Goal: Information Seeking & Learning: Check status

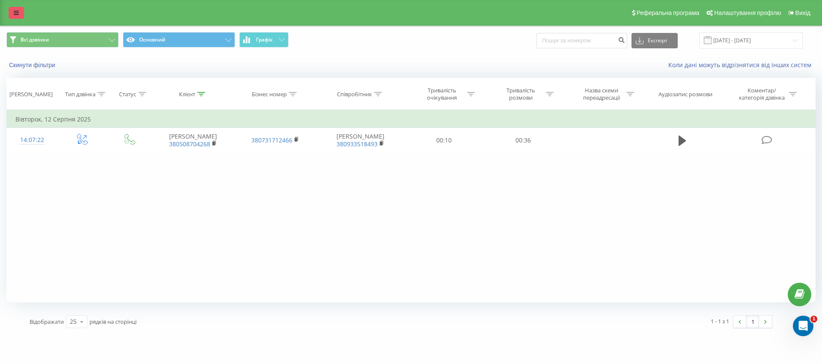
click at [11, 12] on link at bounding box center [16, 13] width 15 height 12
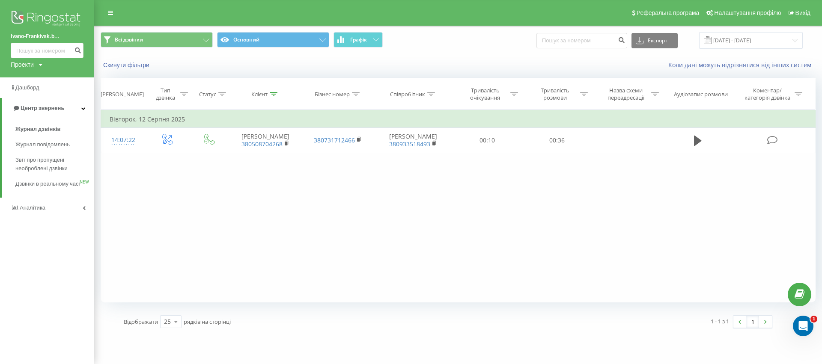
click at [24, 36] on link "Ivano-Frankivsk.b..." at bounding box center [47, 36] width 73 height 9
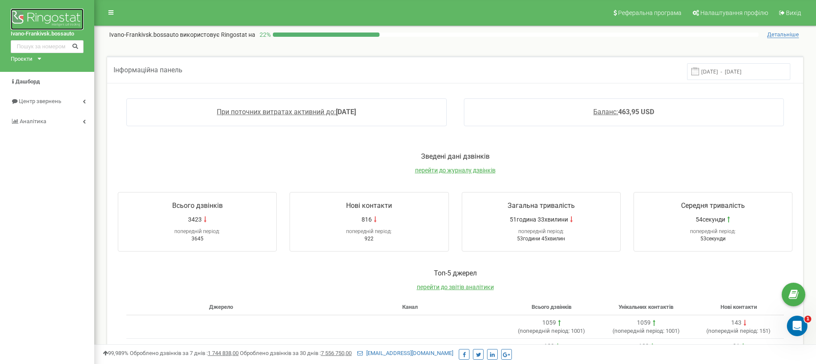
click at [35, 21] on img at bounding box center [47, 19] width 73 height 21
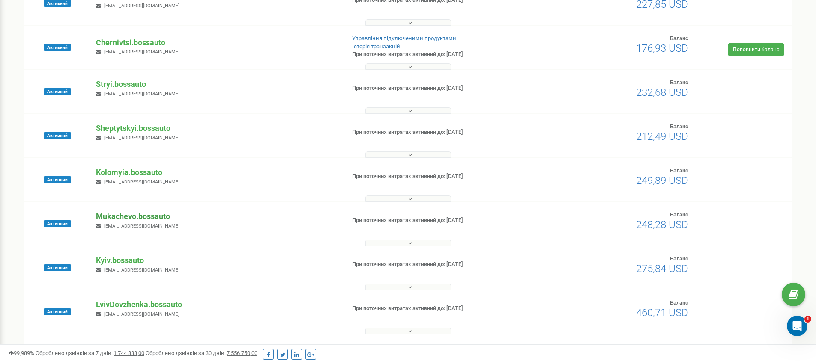
click at [124, 219] on p "Mukachevo.bossauto" at bounding box center [217, 216] width 242 height 11
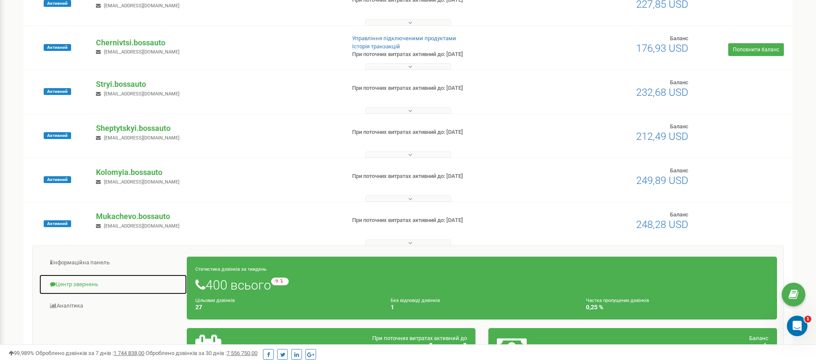
click at [83, 283] on link "Центр звернень" at bounding box center [113, 285] width 148 height 21
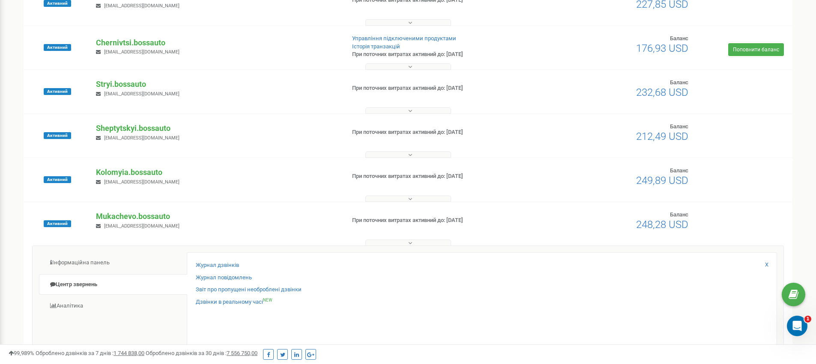
click at [210, 260] on div "Журнал дзвінків Журнал повідомлень Звіт про пропущені необроблені дзвінки Дзвін…" at bounding box center [482, 318] width 590 height 130
click at [209, 266] on link "Журнал дзвінків" at bounding box center [217, 266] width 43 height 8
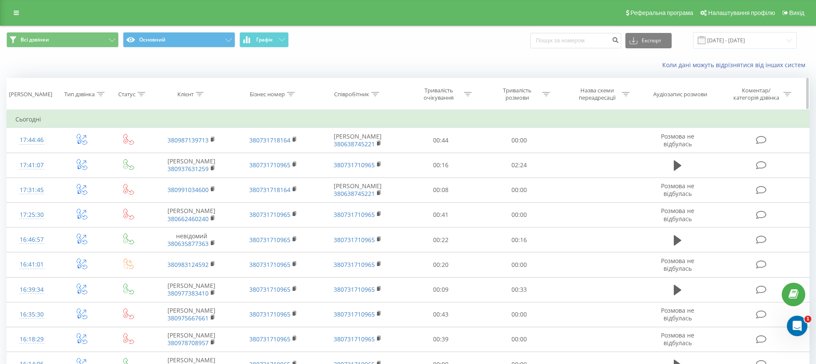
click at [203, 94] on icon at bounding box center [200, 94] width 8 height 4
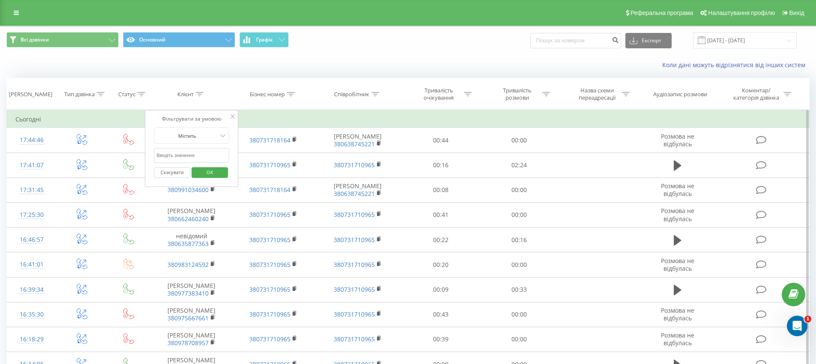
click at [193, 153] on input "text" at bounding box center [191, 155] width 75 height 15
paste input "50 665 1653"
click at [172, 154] on input "50 665 1653" at bounding box center [191, 155] width 75 height 15
click at [163, 155] on input "50 6651653" at bounding box center [191, 155] width 75 height 15
type input "506651653"
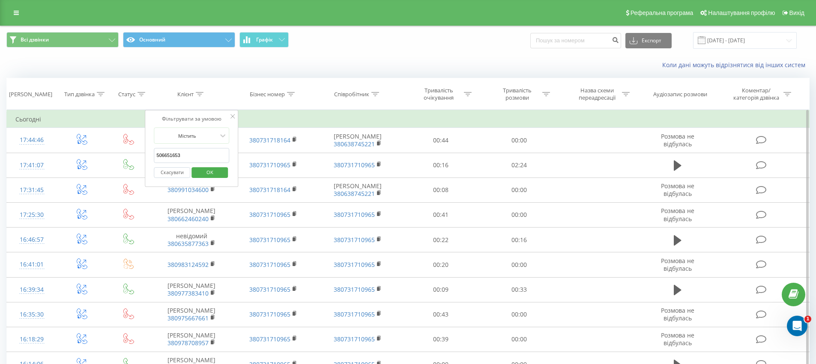
click at [213, 173] on span "OK" at bounding box center [210, 172] width 24 height 13
